Goal: Navigation & Orientation: Understand site structure

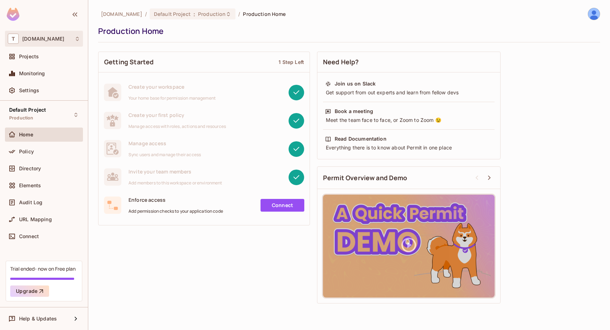
click at [65, 32] on div "T [DOMAIN_NAME]" at bounding box center [44, 39] width 78 height 16
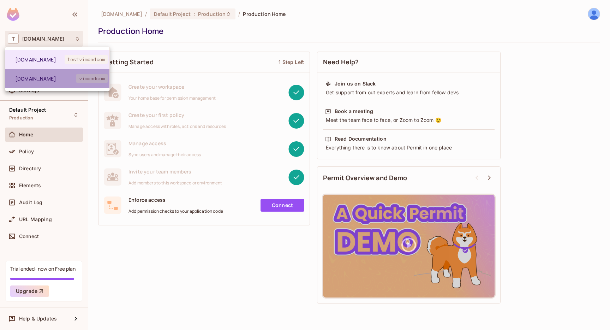
click at [64, 79] on span "[DOMAIN_NAME]" at bounding box center [45, 78] width 61 height 7
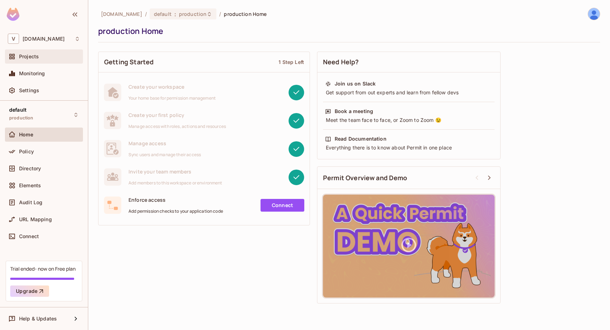
click at [36, 52] on div "Projects" at bounding box center [44, 56] width 78 height 14
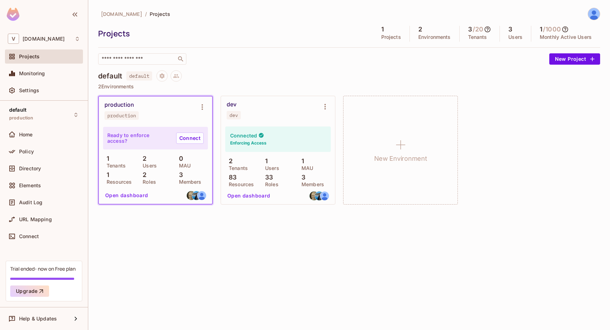
click at [237, 108] on div "dev dev" at bounding box center [272, 110] width 91 height 18
click at [326, 103] on icon "Environment settings" at bounding box center [325, 106] width 8 height 8
click at [261, 78] on div at bounding box center [305, 165] width 610 height 330
click at [29, 115] on div "default production" at bounding box center [21, 114] width 24 height 15
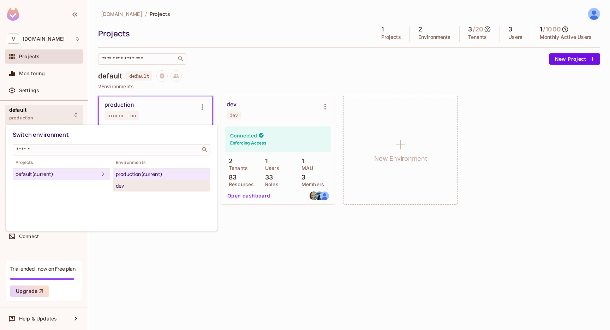
click at [153, 184] on div "dev" at bounding box center [162, 186] width 92 height 8
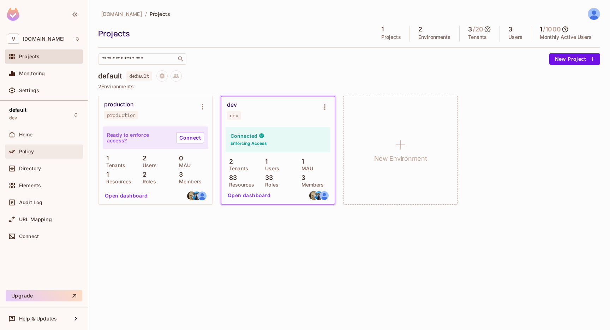
click at [29, 150] on span "Policy" at bounding box center [26, 152] width 15 height 6
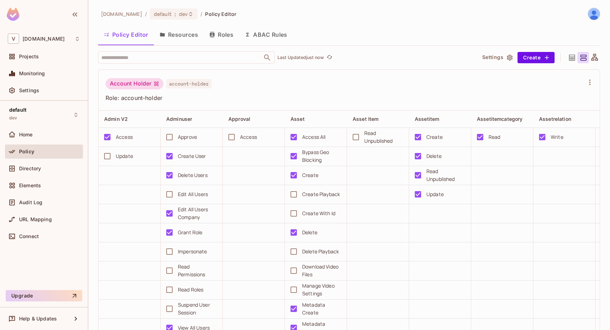
click at [183, 31] on button "Resources" at bounding box center [179, 35] width 50 height 18
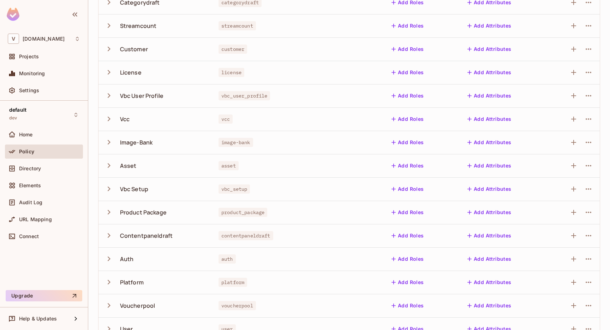
scroll to position [94, 0]
click at [109, 258] on icon "button" at bounding box center [109, 259] width 3 height 5
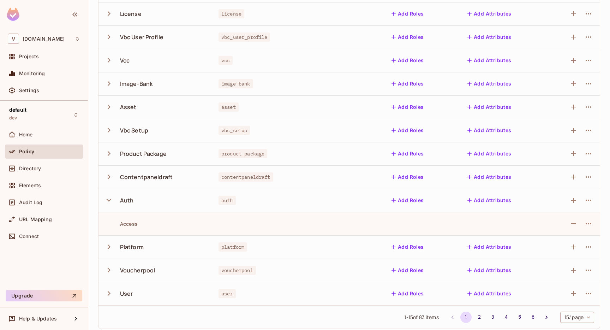
scroll to position [158, 0]
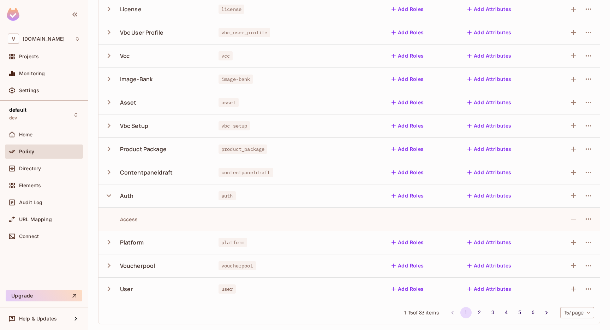
click at [108, 238] on icon "button" at bounding box center [109, 242] width 10 height 10
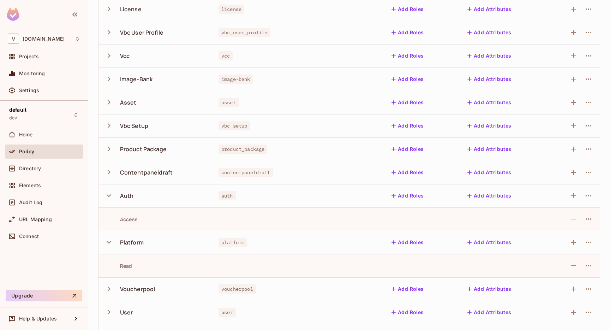
click at [108, 238] on icon "button" at bounding box center [109, 242] width 10 height 10
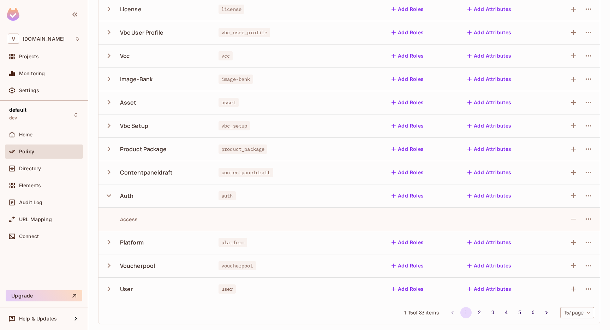
click at [109, 262] on icon "button" at bounding box center [109, 266] width 10 height 10
click at [107, 292] on icon "button" at bounding box center [109, 289] width 10 height 10
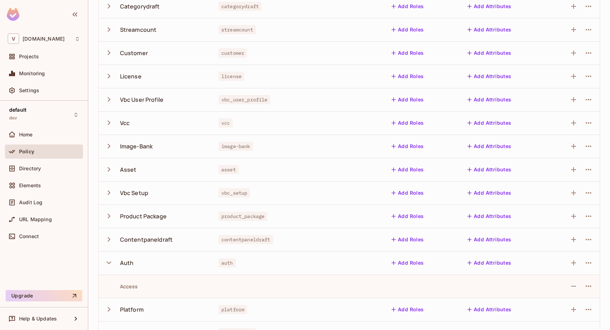
scroll to position [0, 0]
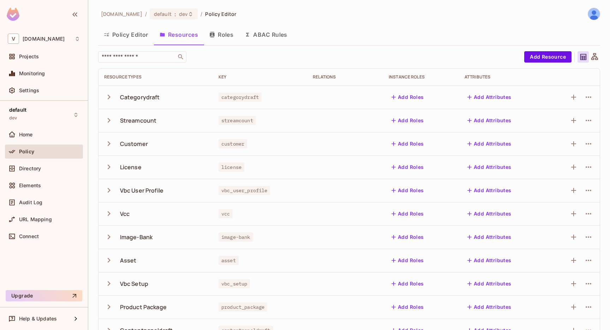
click at [250, 34] on icon "button" at bounding box center [248, 35] width 6 height 6
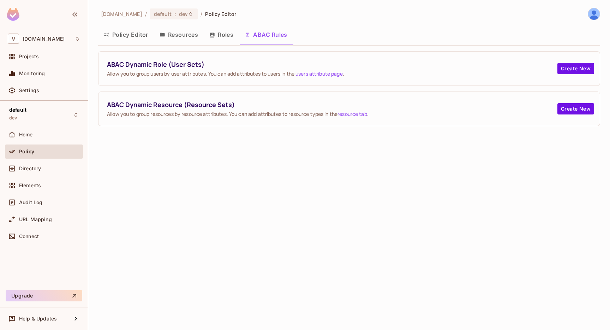
click at [224, 36] on button "Roles" at bounding box center [221, 35] width 35 height 18
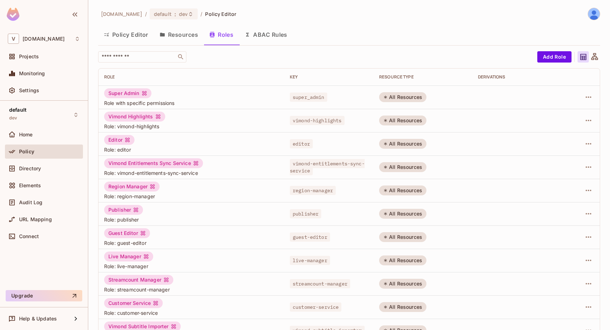
click at [320, 109] on td "vimond-highlights" at bounding box center [328, 120] width 89 height 23
click at [269, 35] on button "ABAC Rules" at bounding box center [266, 35] width 54 height 18
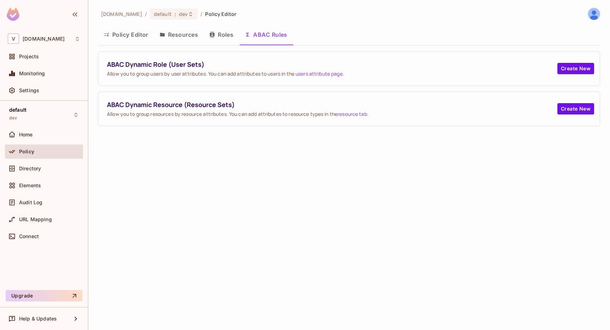
click at [48, 160] on div "Policy" at bounding box center [44, 152] width 78 height 17
click at [47, 167] on div "Directory" at bounding box center [49, 169] width 61 height 6
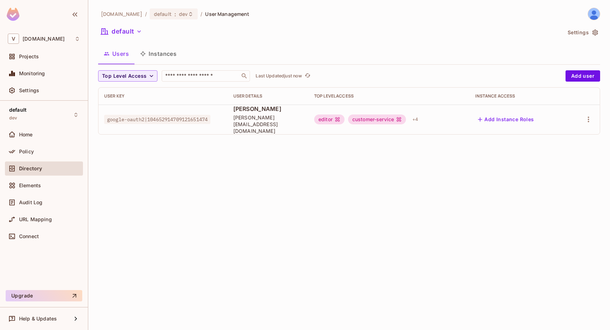
click at [150, 52] on button "Instances" at bounding box center [159, 54] width 48 height 18
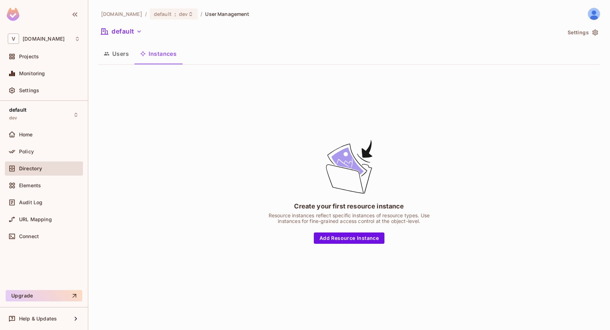
click at [118, 53] on button "Users" at bounding box center [116, 54] width 36 height 18
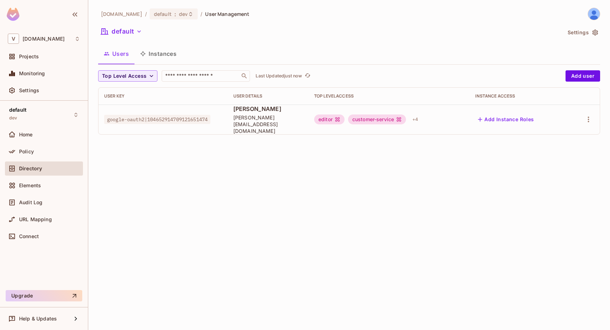
click at [163, 60] on button "Instances" at bounding box center [159, 54] width 48 height 18
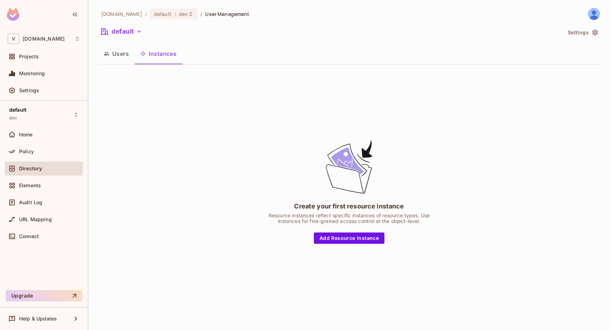
click at [119, 59] on button "Users" at bounding box center [116, 54] width 36 height 18
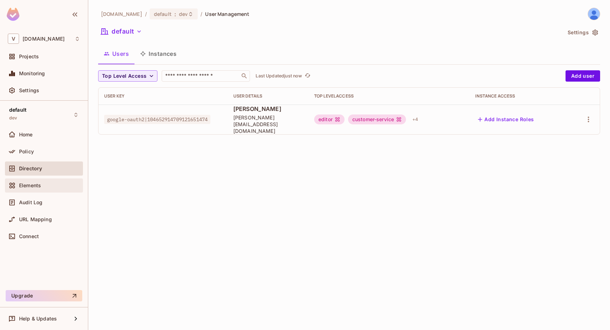
click at [46, 184] on div "Elements" at bounding box center [49, 186] width 61 height 6
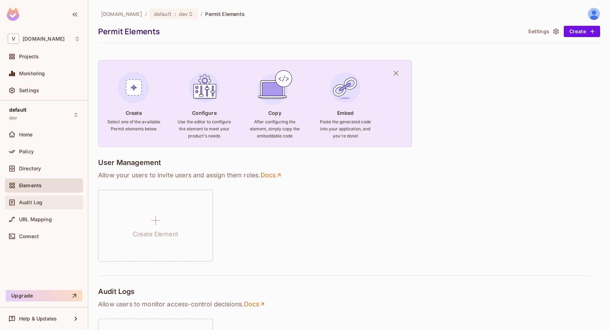
click at [51, 207] on div "Audit Log" at bounding box center [44, 202] width 78 height 14
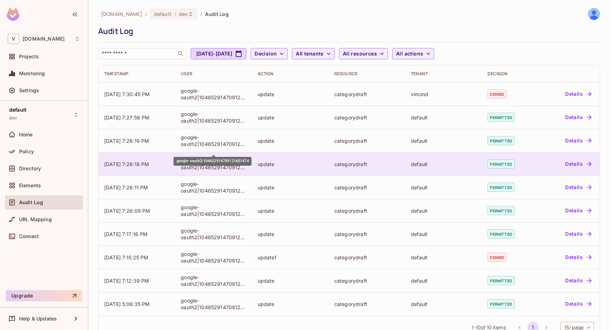
scroll to position [19, 0]
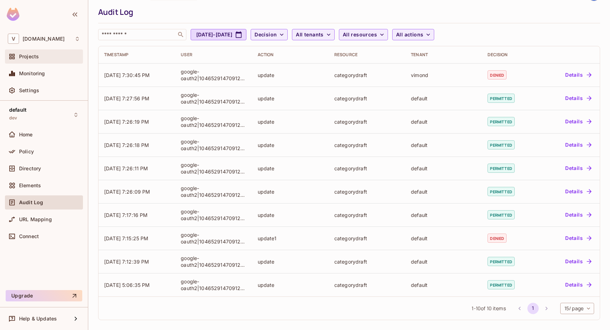
click at [41, 62] on div "Projects" at bounding box center [44, 56] width 78 height 14
